Goal: Check status

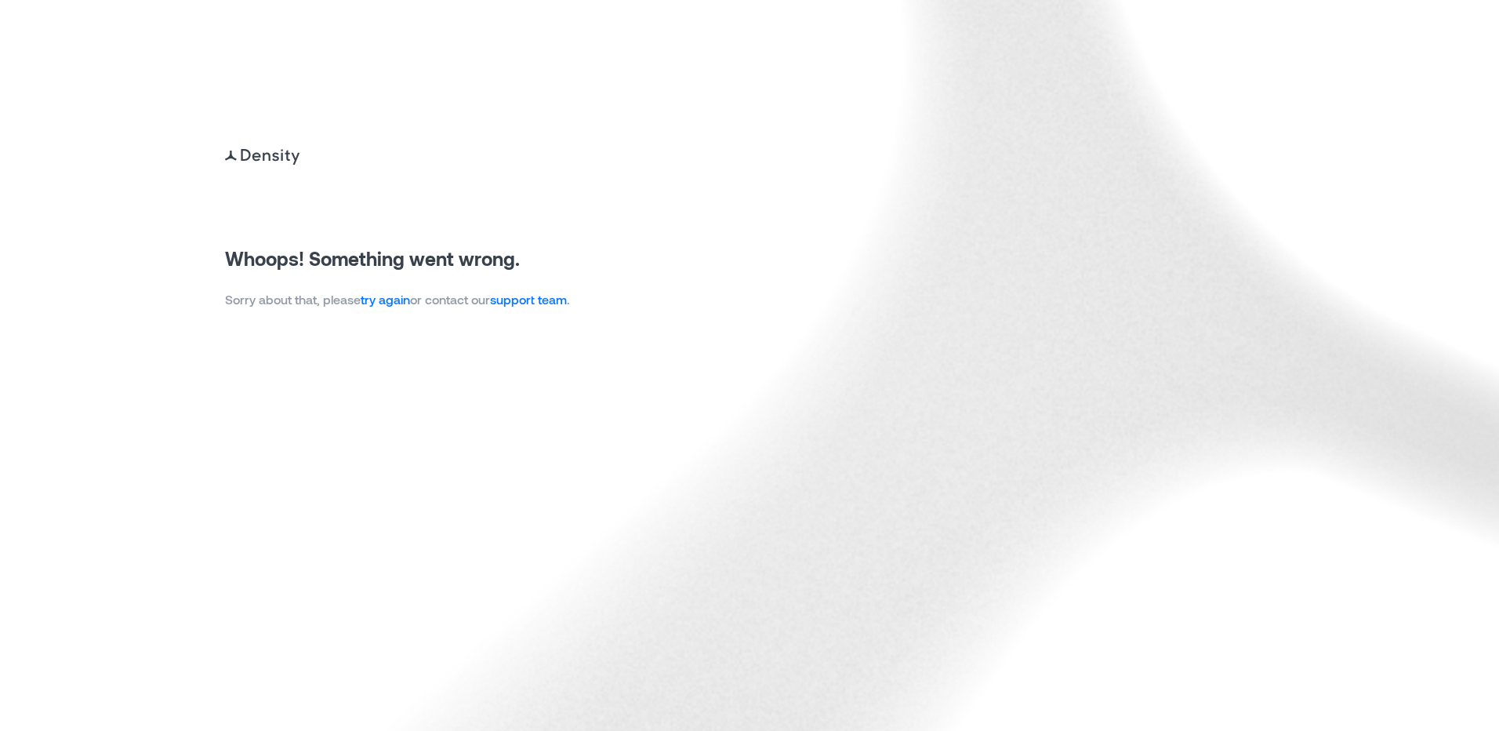
click at [385, 297] on link "try again" at bounding box center [385, 299] width 49 height 15
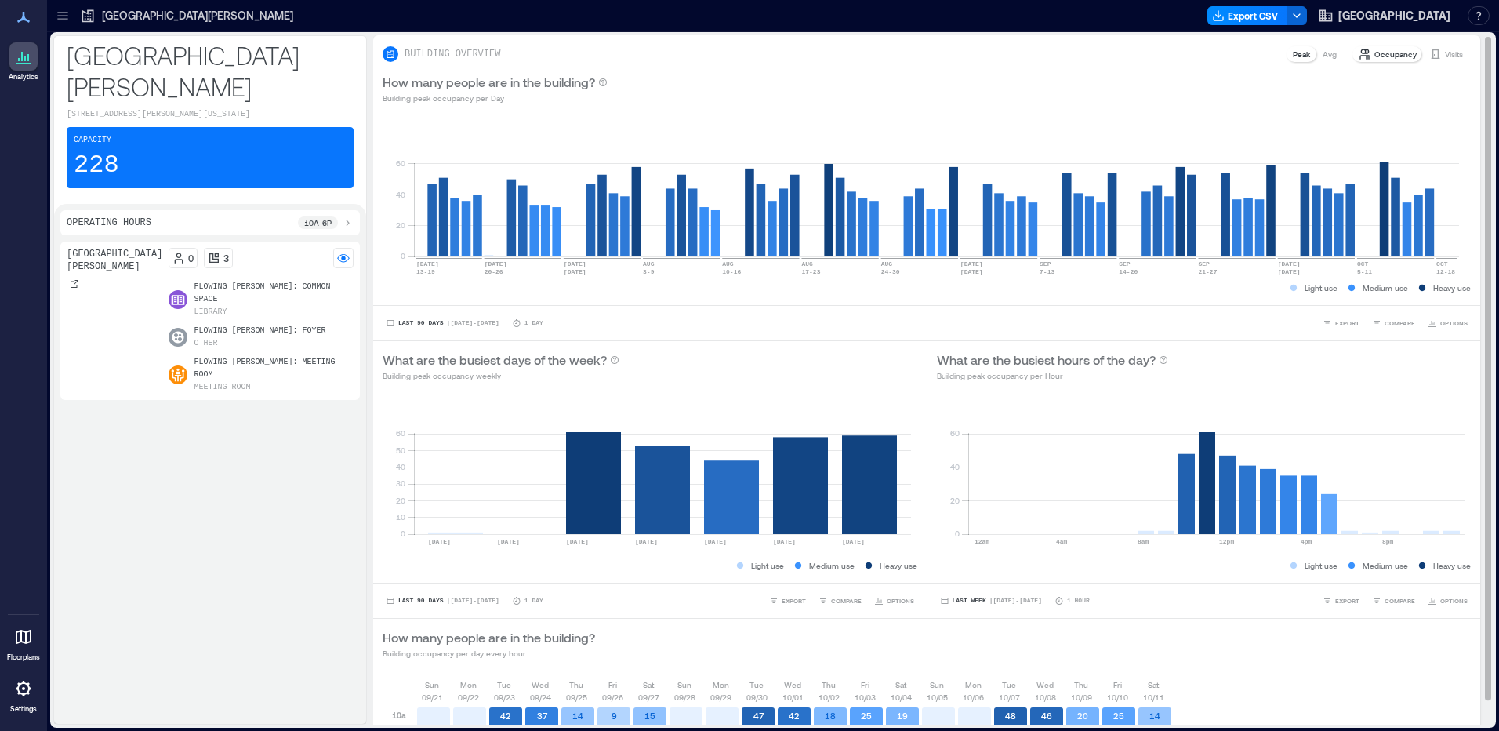
click at [1445, 58] on p "Visits" at bounding box center [1454, 54] width 18 height 13
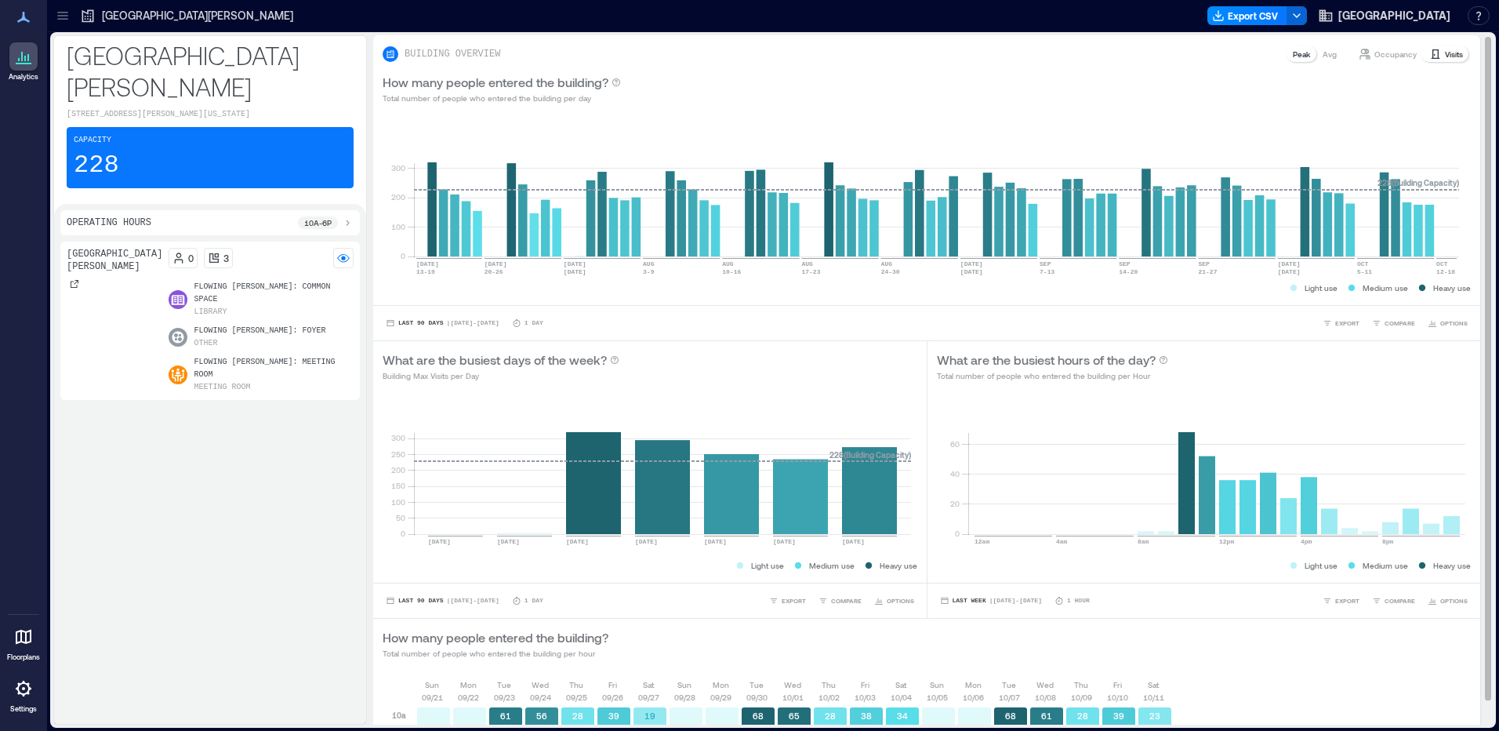
click at [1242, 94] on div "How many people entered the building? Total number of people who entered the bu…" at bounding box center [927, 88] width 1088 height 31
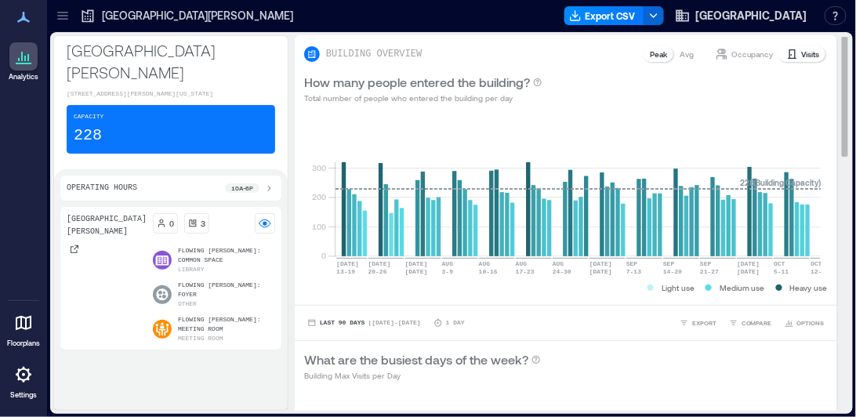
click at [656, 85] on div "How many people entered the building? Total number of people who entered the bu…" at bounding box center [566, 88] width 524 height 31
